Goal: Ask a question: Seek information or help from site administrators or community

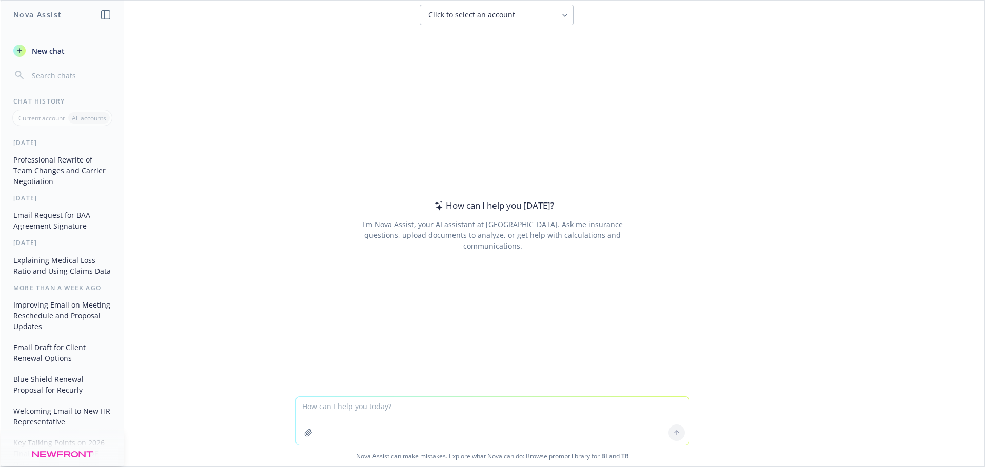
click at [423, 412] on textarea at bounding box center [492, 421] width 393 height 48
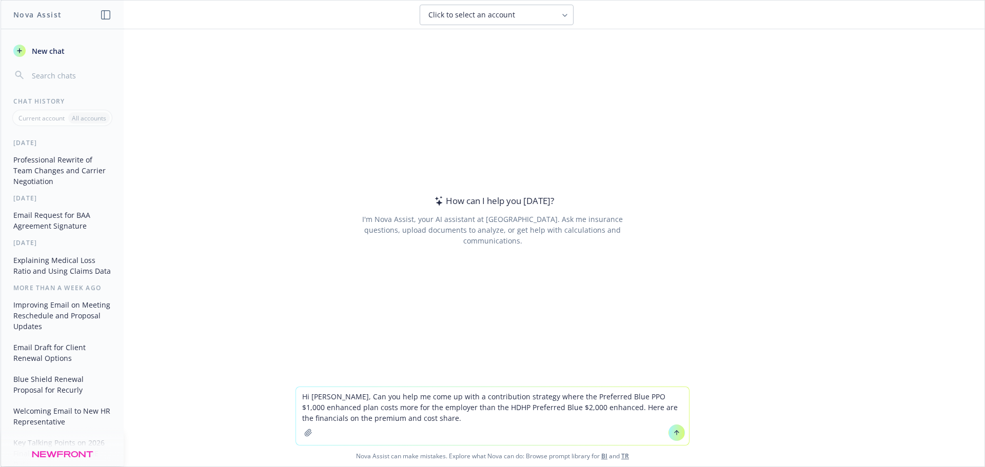
paste textarea
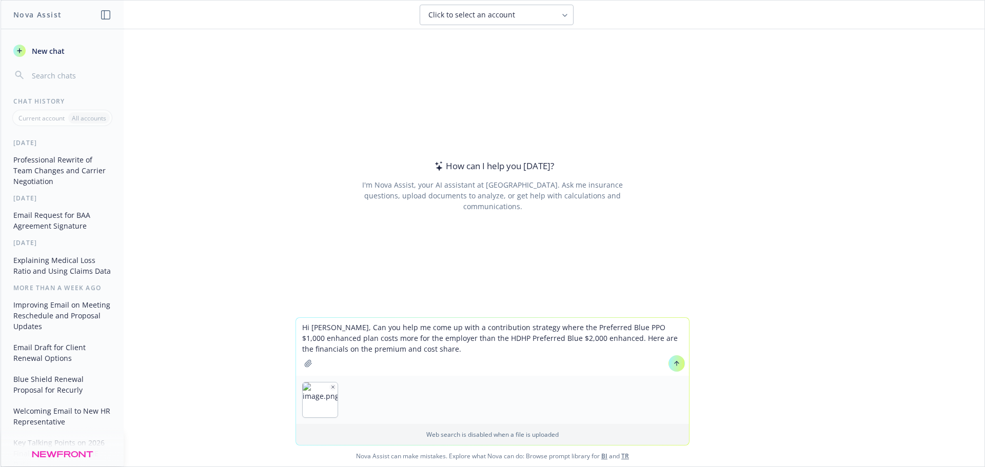
type textarea "Hi [PERSON_NAME], Can you help me come up with a contribution strategy where th…"
click at [673, 366] on icon at bounding box center [676, 363] width 7 height 7
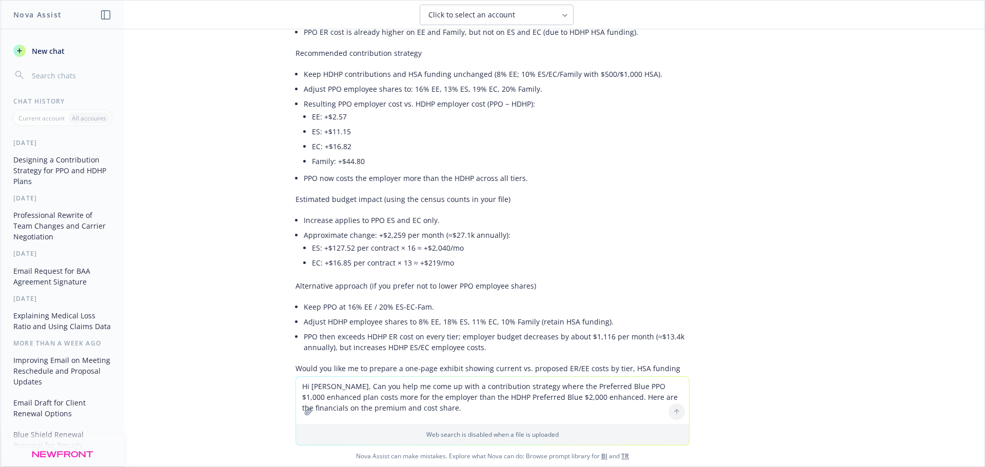
scroll to position [462, 0]
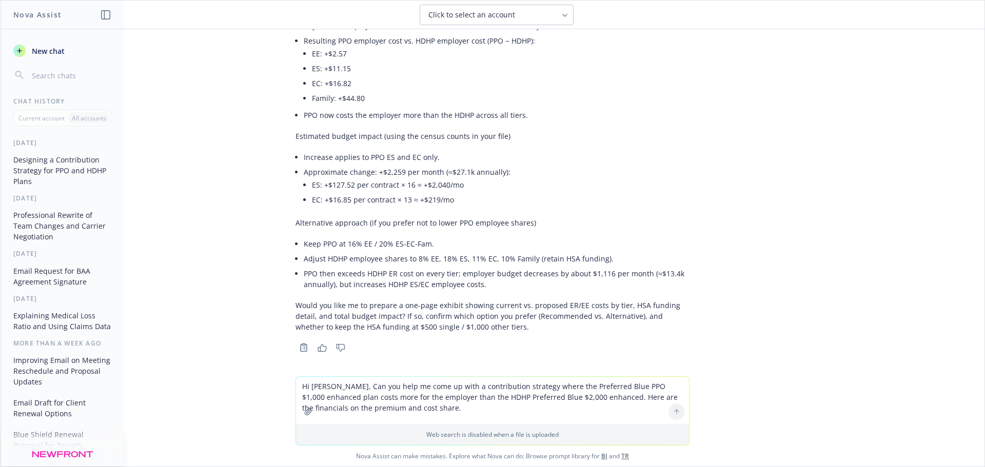
drag, startPoint x: 347, startPoint y: 388, endPoint x: 337, endPoint y: 388, distance: 9.2
click at [347, 388] on textarea "Hi [PERSON_NAME], Can you help me come up with a contribution strategy where th…" at bounding box center [492, 400] width 393 height 47
type textarea "Can you recommend an alternative HSA funding to help with the alternative appro…"
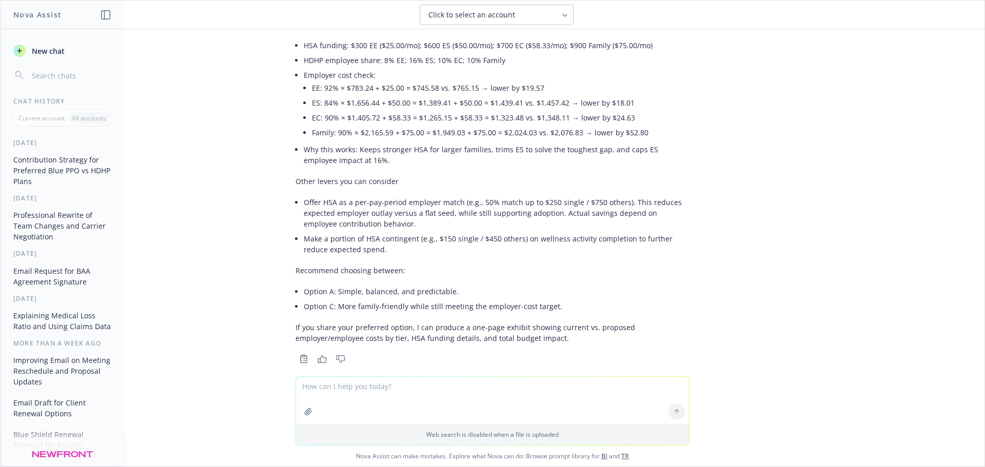
scroll to position [1203, 0]
